Goal: Information Seeking & Learning: Learn about a topic

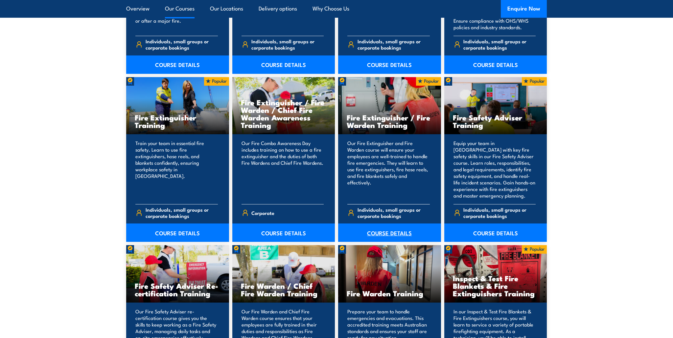
click at [387, 232] on link "COURSE DETAILS" at bounding box center [389, 233] width 103 height 18
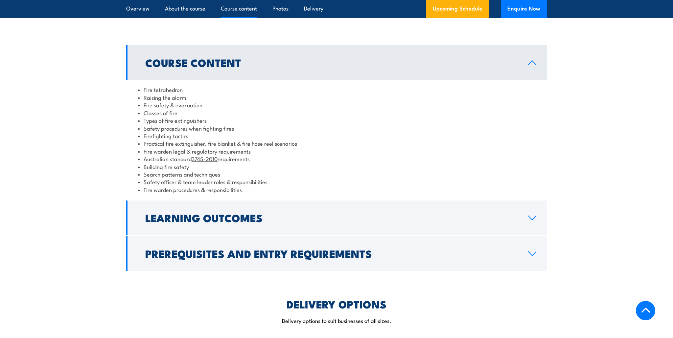
scroll to position [526, 0]
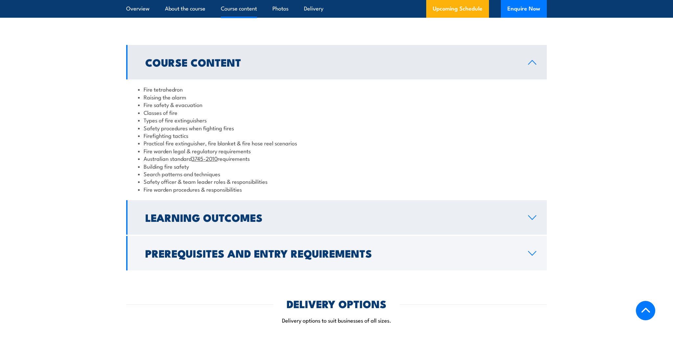
click at [523, 218] on link "Learning Outcomes" at bounding box center [336, 217] width 421 height 34
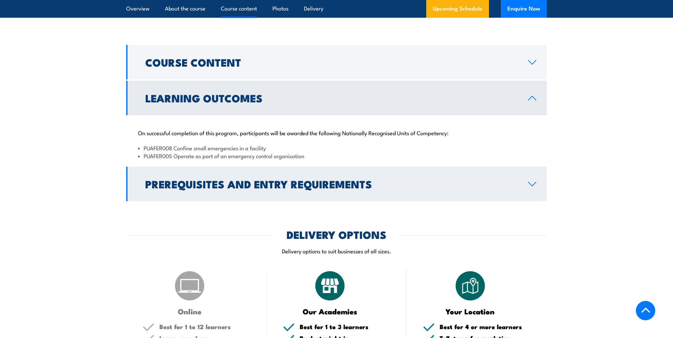
click at [223, 182] on h2 "Prerequisites and Entry Requirements" at bounding box center [331, 183] width 372 height 9
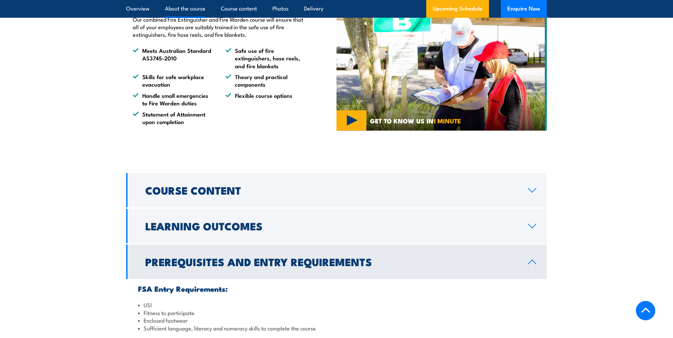
scroll to position [400, 0]
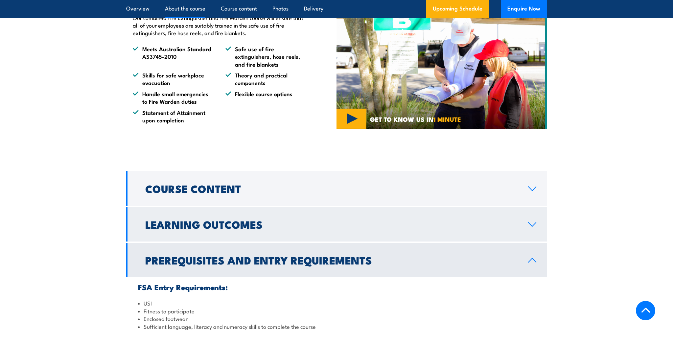
click at [283, 231] on link "Learning Outcomes" at bounding box center [336, 224] width 421 height 34
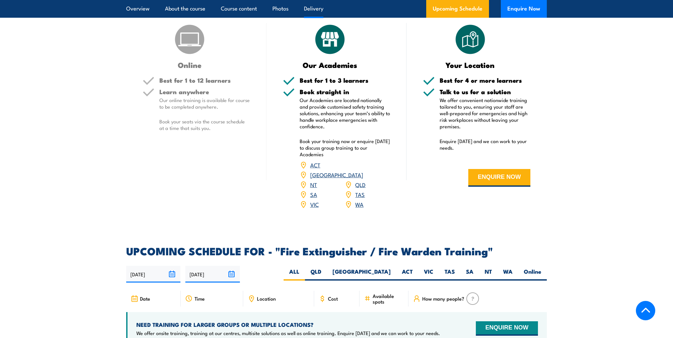
scroll to position [773, 0]
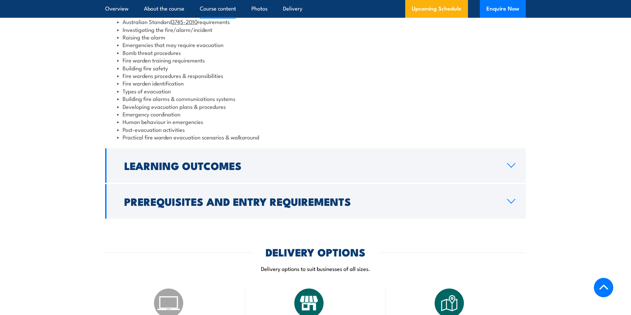
scroll to position [724, 0]
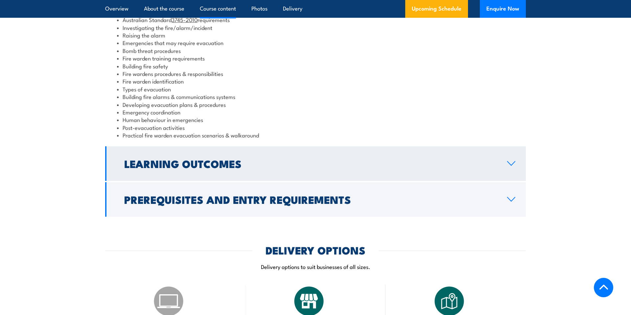
click at [245, 161] on h2 "Learning Outcomes" at bounding box center [310, 163] width 372 height 9
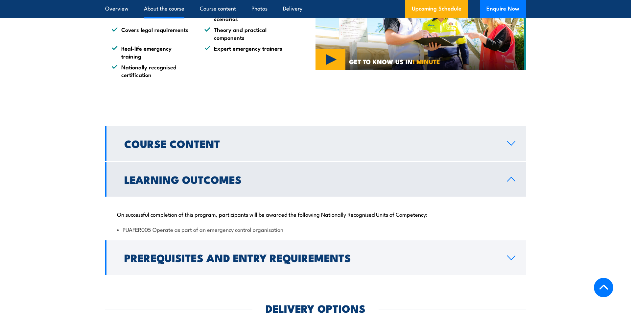
scroll to position [560, 0]
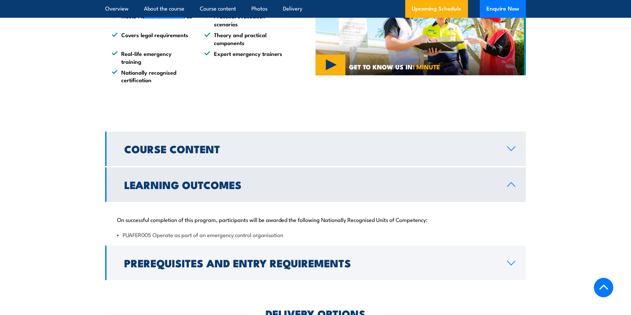
click at [257, 155] on link "Course Content" at bounding box center [315, 148] width 421 height 34
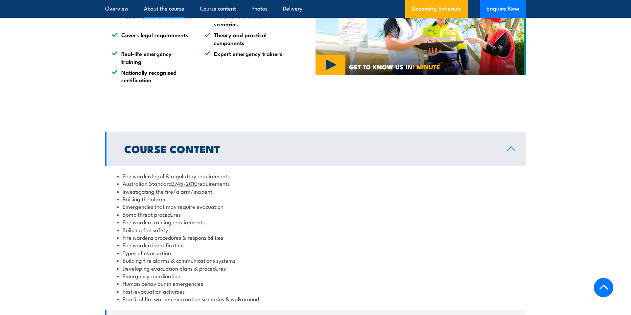
click at [257, 155] on link "Course Content" at bounding box center [315, 148] width 421 height 34
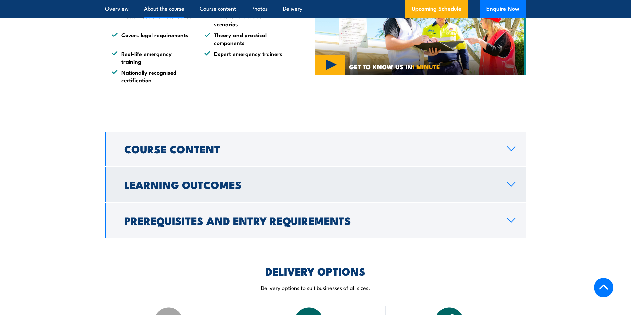
click at [253, 187] on h2 "Learning Outcomes" at bounding box center [310, 184] width 372 height 9
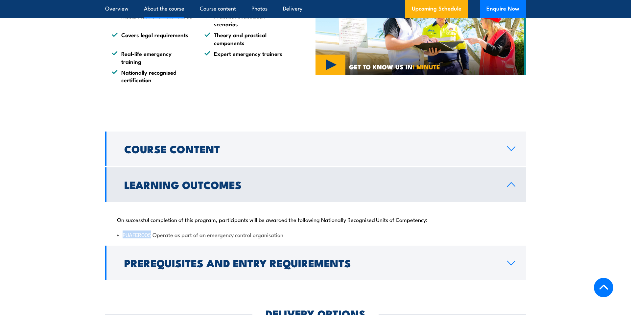
drag, startPoint x: 122, startPoint y: 235, endPoint x: 151, endPoint y: 236, distance: 29.6
click at [151, 236] on li "PUAFER005 Operate as part of an emergency control organisation" at bounding box center [315, 235] width 397 height 8
copy li "PUAFER005"
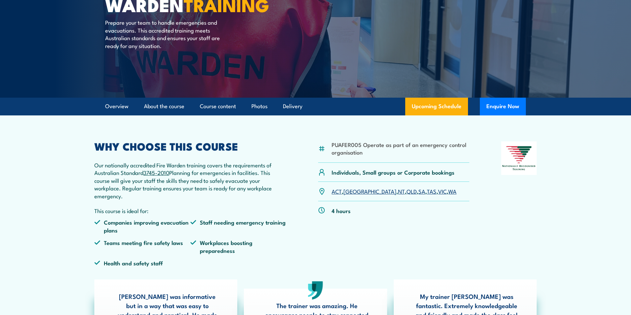
scroll to position [0, 0]
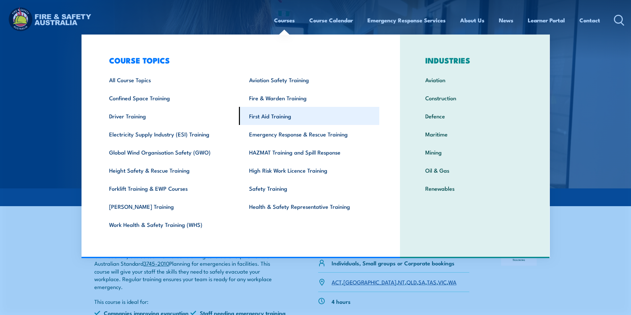
click at [271, 117] on link "First Aid Training" at bounding box center [309, 116] width 140 height 18
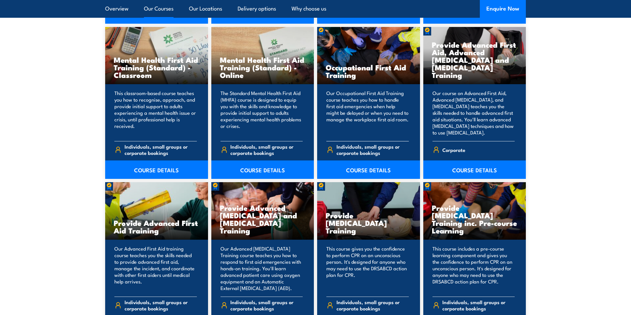
scroll to position [688, 0]
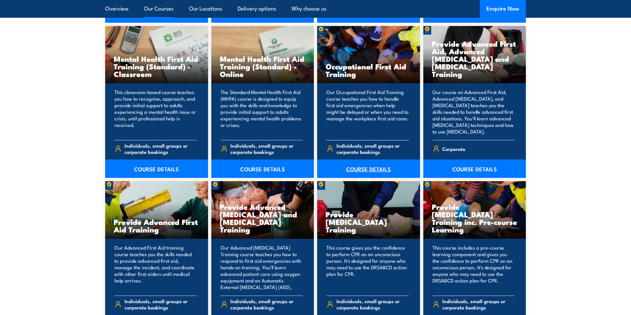
click at [365, 168] on link "COURSE DETAILS" at bounding box center [368, 168] width 103 height 18
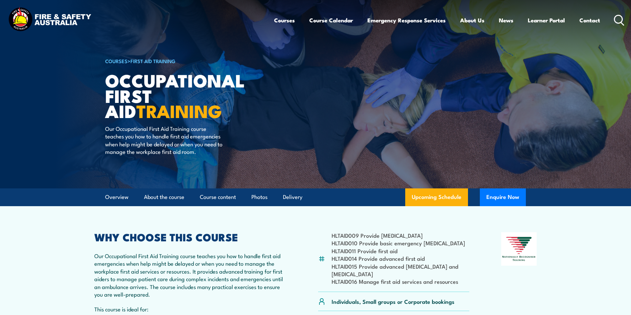
click at [29, 58] on img at bounding box center [315, 94] width 631 height 188
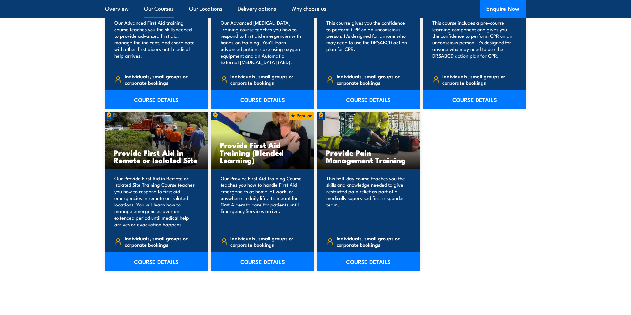
scroll to position [914, 0]
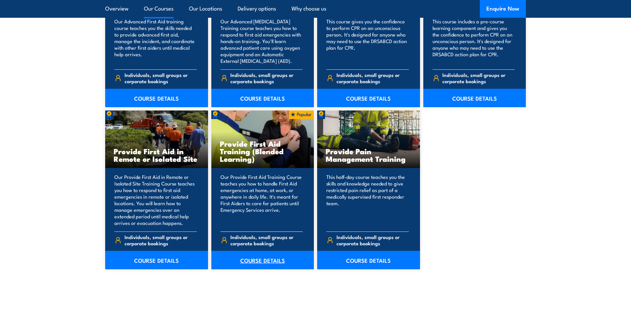
click at [274, 261] on link "COURSE DETAILS" at bounding box center [262, 260] width 103 height 18
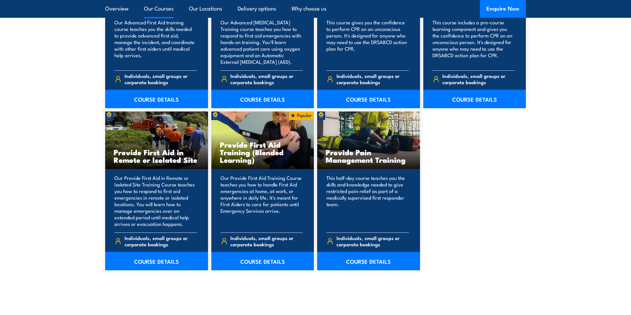
scroll to position [914, 0]
